Goal: Task Accomplishment & Management: Use online tool/utility

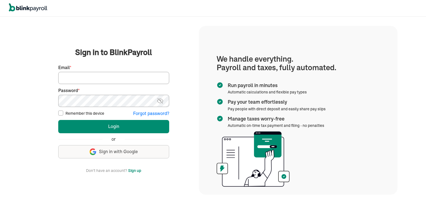
click at [98, 80] on input "Email *" at bounding box center [113, 78] width 111 height 12
click at [65, 81] on input "Email *" at bounding box center [113, 78] width 111 height 12
type input "[EMAIL_ADDRESS][DOMAIN_NAME]"
click at [63, 114] on div "Remember this device" at bounding box center [81, 114] width 46 height 6
click at [60, 114] on input "Remember this device" at bounding box center [60, 113] width 5 height 5
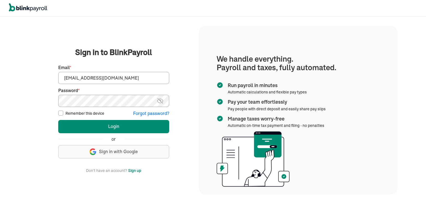
checkbox input "true"
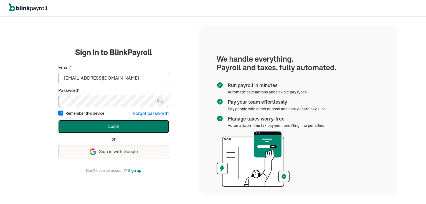
click at [109, 126] on button "Login" at bounding box center [113, 126] width 111 height 13
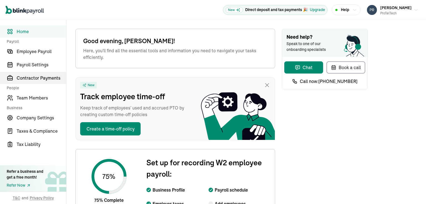
click at [40, 77] on span "Contractor Payments" at bounding box center [42, 78] width 50 height 7
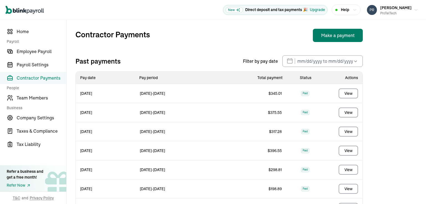
click at [331, 36] on button "Make a payment" at bounding box center [337, 35] width 50 height 13
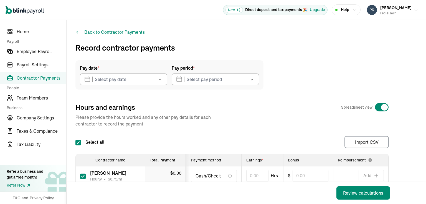
click at [160, 81] on icon "button" at bounding box center [160, 80] width 6 height 6
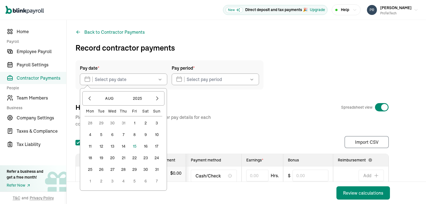
click at [134, 148] on button "15" at bounding box center [134, 146] width 11 height 11
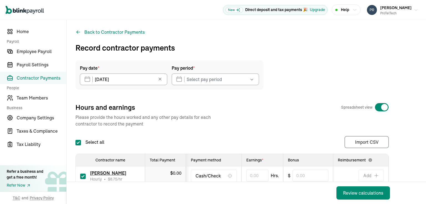
click at [252, 82] on icon "button" at bounding box center [252, 80] width 6 height 6
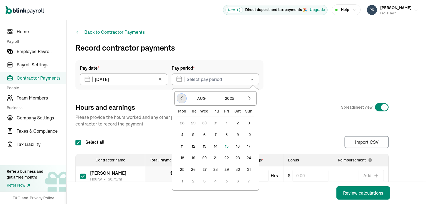
click at [181, 98] on icon "button" at bounding box center [182, 99] width 2 height 4
click at [180, 170] on button "28" at bounding box center [181, 169] width 11 height 11
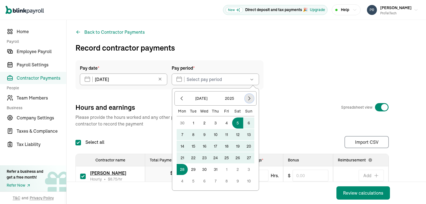
click at [249, 98] on icon "button" at bounding box center [249, 99] width 6 height 6
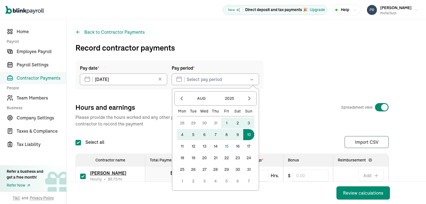
click at [247, 135] on button "10" at bounding box center [248, 134] width 11 height 11
type input "07/28/2025 - 08/10/2025"
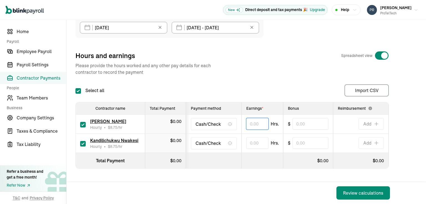
click at [249, 121] on input "text" at bounding box center [257, 124] width 22 height 12
type input "19.68"
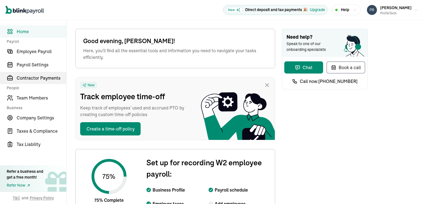
click at [40, 77] on span "Contractor Payments" at bounding box center [42, 78] width 50 height 7
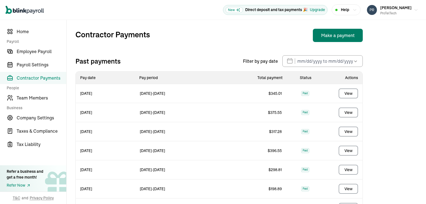
click at [331, 36] on button "Make a payment" at bounding box center [337, 35] width 50 height 13
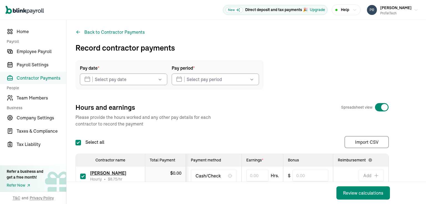
click at [160, 81] on icon "button" at bounding box center [160, 80] width 6 height 6
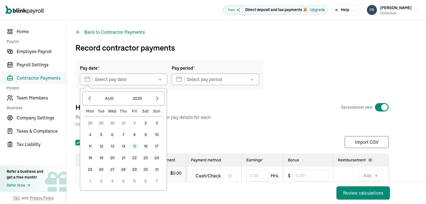
click at [134, 148] on button "15" at bounding box center [134, 146] width 11 height 11
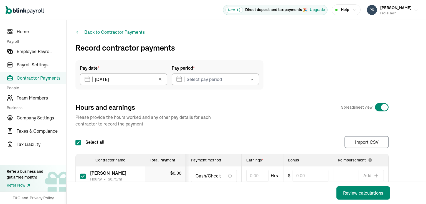
click at [252, 82] on icon "button" at bounding box center [252, 80] width 6 height 6
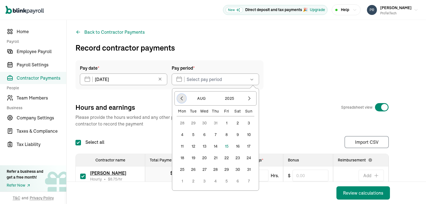
click at [181, 98] on icon "button" at bounding box center [182, 99] width 2 height 4
click at [180, 170] on button "28" at bounding box center [181, 169] width 11 height 11
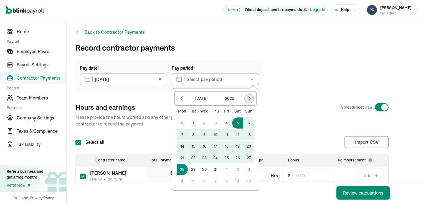
click at [249, 98] on icon "button" at bounding box center [249, 99] width 6 height 6
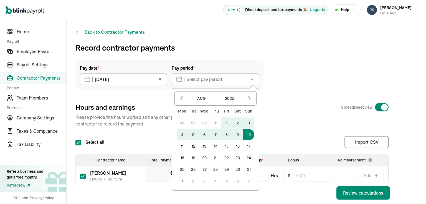
click at [247, 135] on button "10" at bounding box center [248, 134] width 11 height 11
type input "07/28/2025 - 08/10/2025"
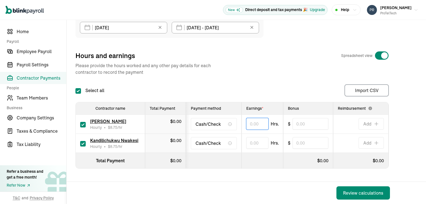
click at [249, 121] on input "text" at bounding box center [257, 124] width 22 height 12
type input "19.68"
click at [251, 158] on th at bounding box center [262, 161] width 42 height 16
click at [262, 120] on input "19.68" at bounding box center [257, 124] width 22 height 12
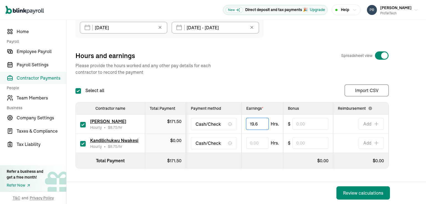
type input "19.68"
click at [249, 141] on input "text" at bounding box center [257, 143] width 22 height 12
type input "6.60"
click at [221, 153] on th at bounding box center [213, 161] width 55 height 16
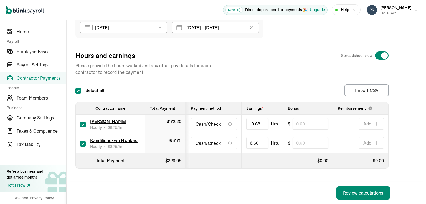
click at [183, 185] on div "Review calculations" at bounding box center [231, 193] width 330 height 22
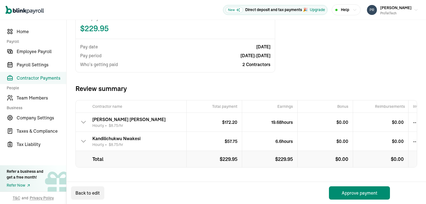
scroll to position [54, 0]
click at [365, 196] on button "Approve payment" at bounding box center [359, 193] width 61 height 13
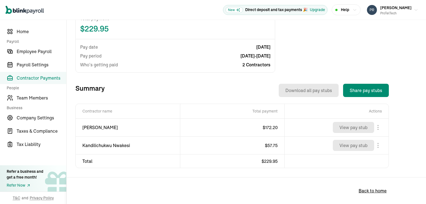
scroll to position [143, 0]
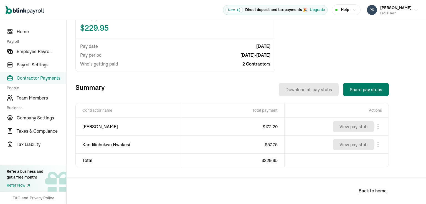
click at [358, 90] on button "Share pay stubs" at bounding box center [366, 89] width 46 height 13
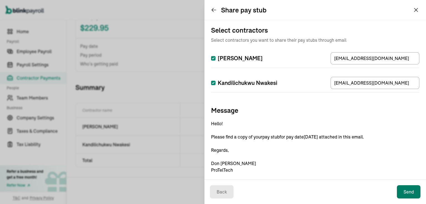
click at [408, 191] on button "Send" at bounding box center [408, 192] width 24 height 13
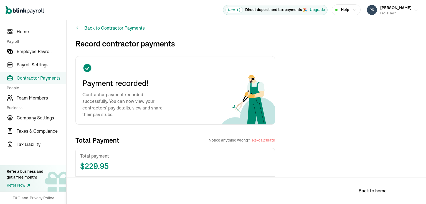
scroll to position [0, 0]
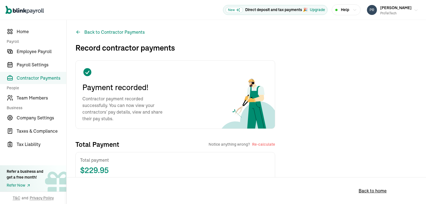
click at [408, 9] on button "Don Stewart ProTelTech" at bounding box center [392, 10] width 56 height 14
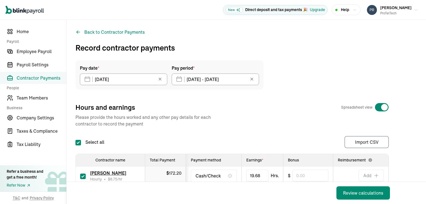
scroll to position [55, 0]
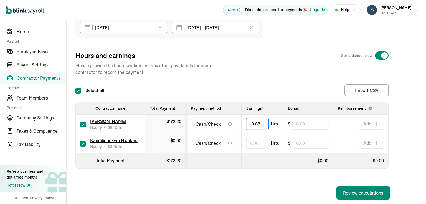
click at [262, 120] on input "19.68" at bounding box center [257, 124] width 22 height 12
type input "19.68"
click at [249, 141] on input "text" at bounding box center [257, 143] width 22 height 12
type input "6.60"
click at [221, 153] on th at bounding box center [213, 161] width 55 height 16
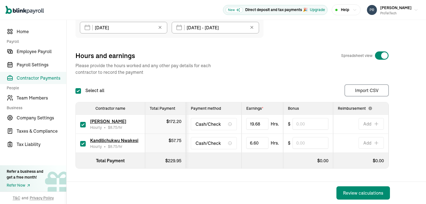
scroll to position [56, 0]
click at [183, 185] on div "Review calculations" at bounding box center [231, 193] width 330 height 22
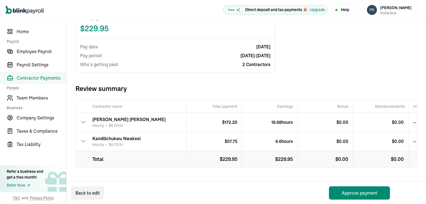
scroll to position [54, 0]
click at [365, 196] on button "Approve payment" at bounding box center [359, 193] width 61 height 13
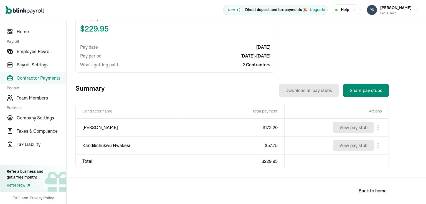
scroll to position [143, 0]
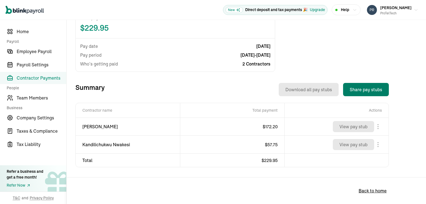
click at [358, 90] on button "Share pay stubs" at bounding box center [366, 89] width 46 height 13
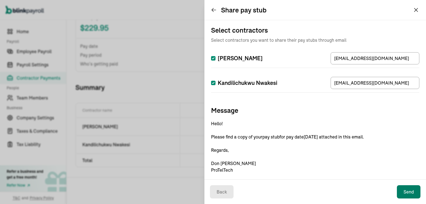
click at [408, 191] on button "Send" at bounding box center [408, 192] width 24 height 13
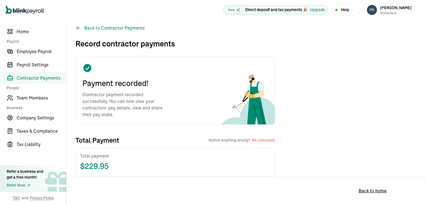
scroll to position [0, 0]
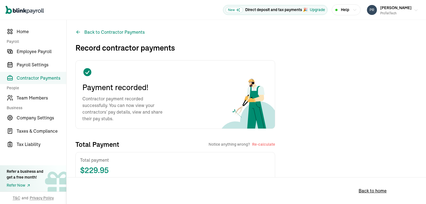
click at [408, 9] on button "Don Stewart ProTelTech" at bounding box center [392, 10] width 56 height 14
